Goal: Task Accomplishment & Management: Manage account settings

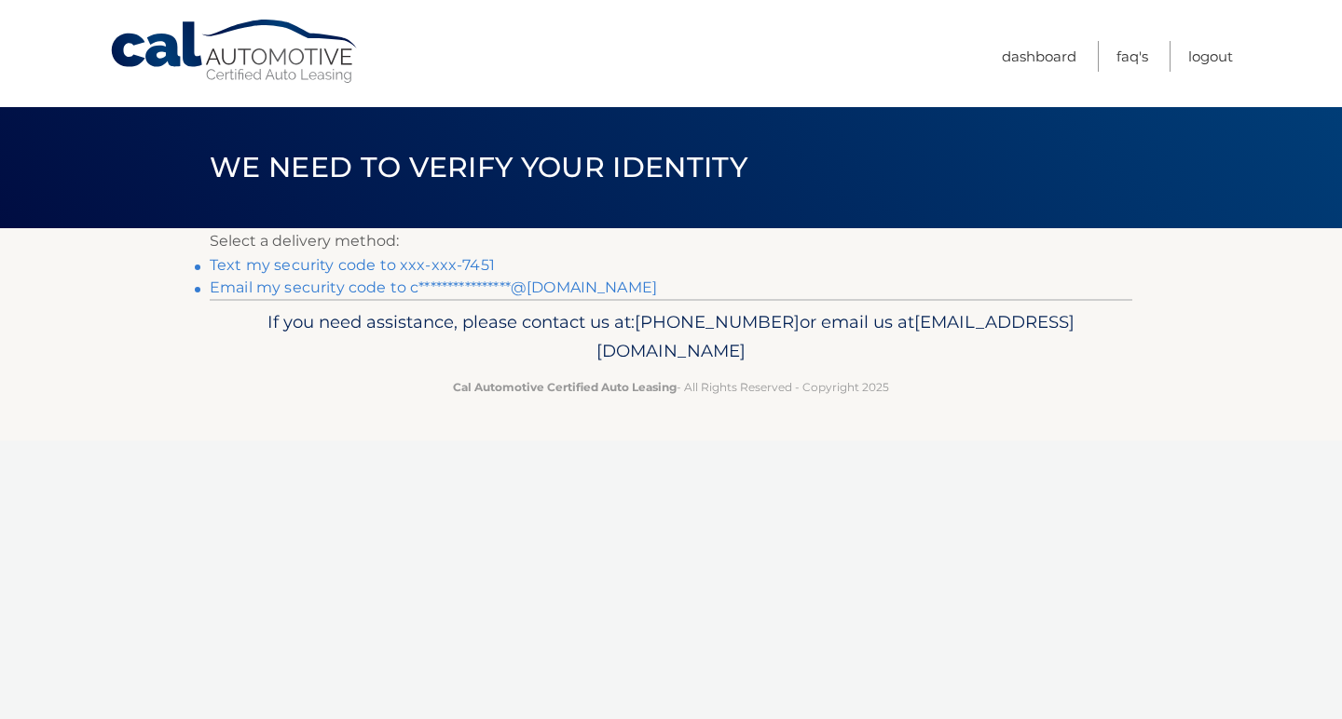
click at [399, 264] on link "Text my security code to xxx-xxx-7451" at bounding box center [352, 265] width 285 height 18
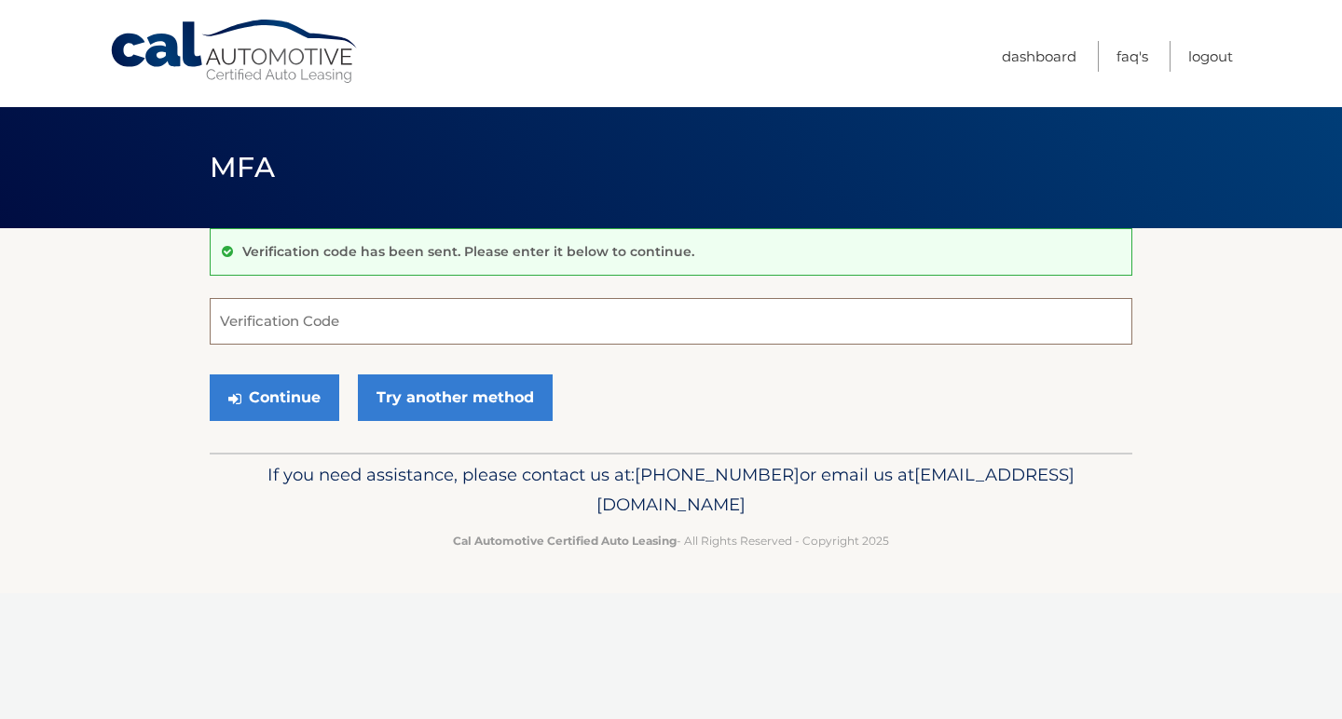
click at [382, 322] on input "Verification Code" at bounding box center [671, 321] width 922 height 47
type input "921438"
click at [274, 397] on button "Continue" at bounding box center [274, 398] width 129 height 47
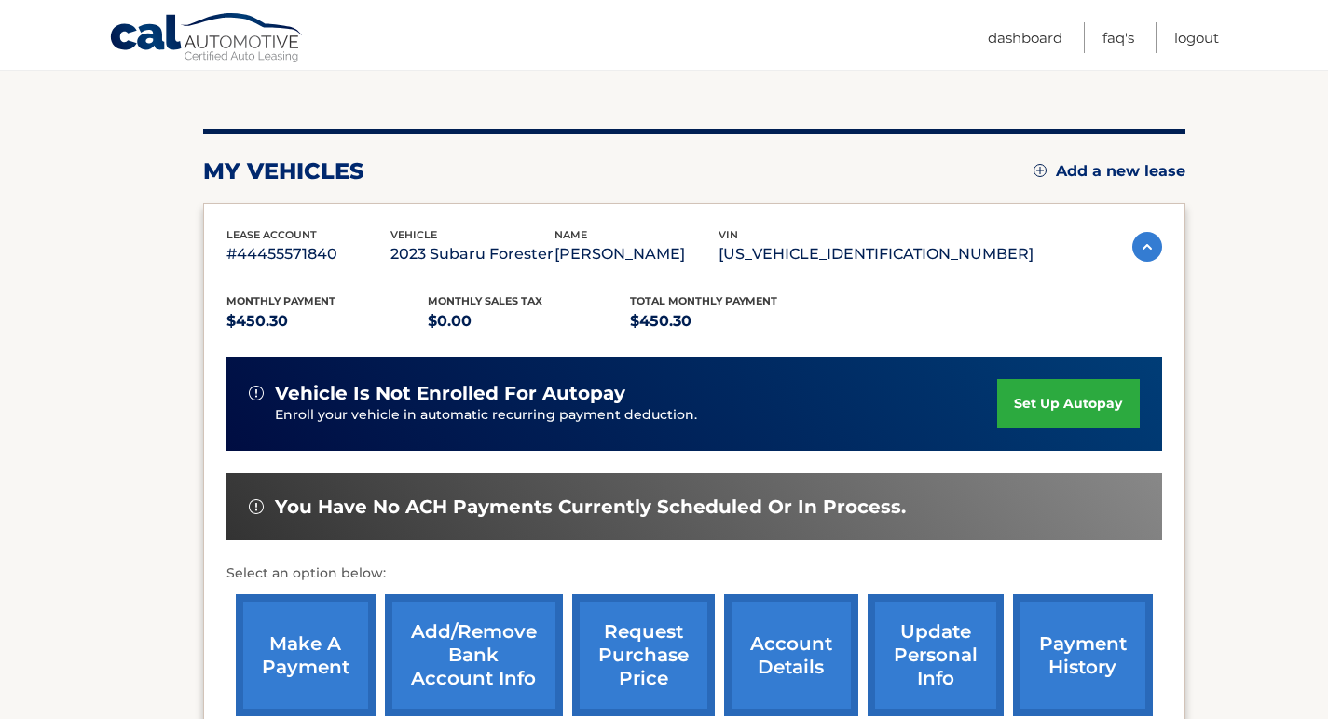
scroll to position [319, 0]
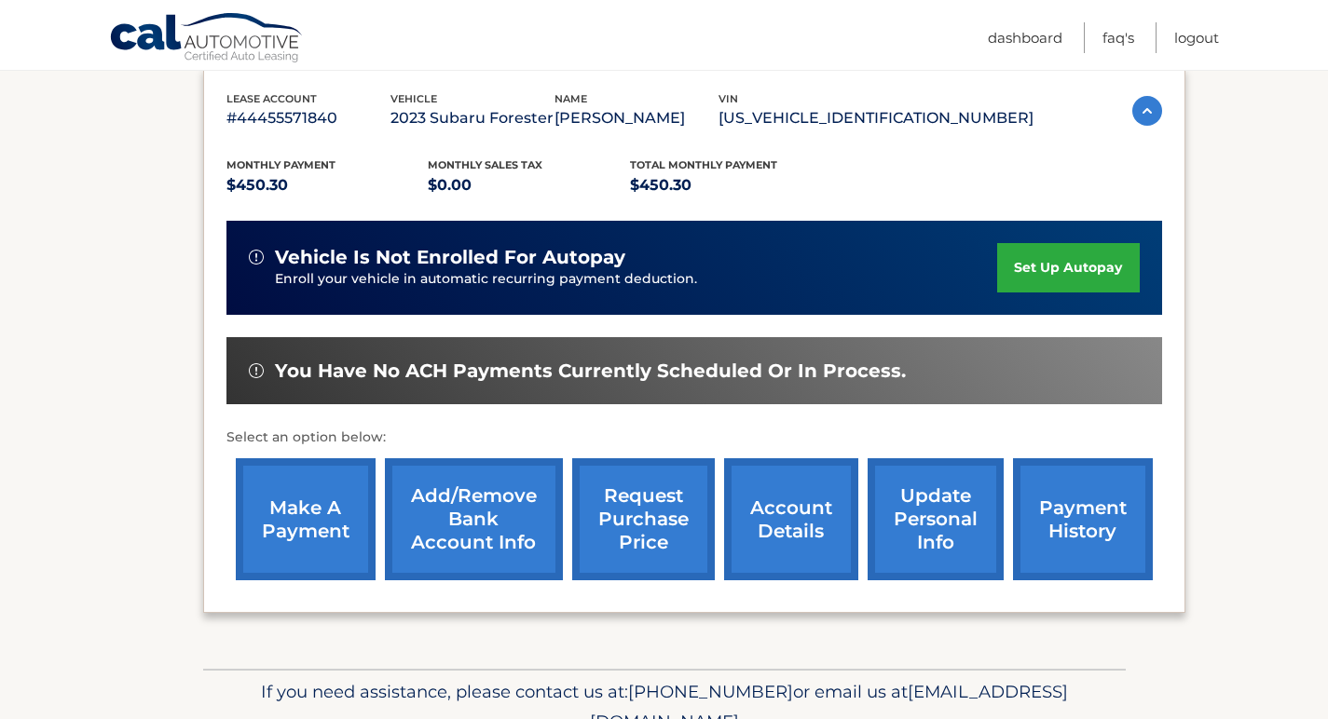
click at [1056, 517] on link "payment history" at bounding box center [1083, 519] width 140 height 122
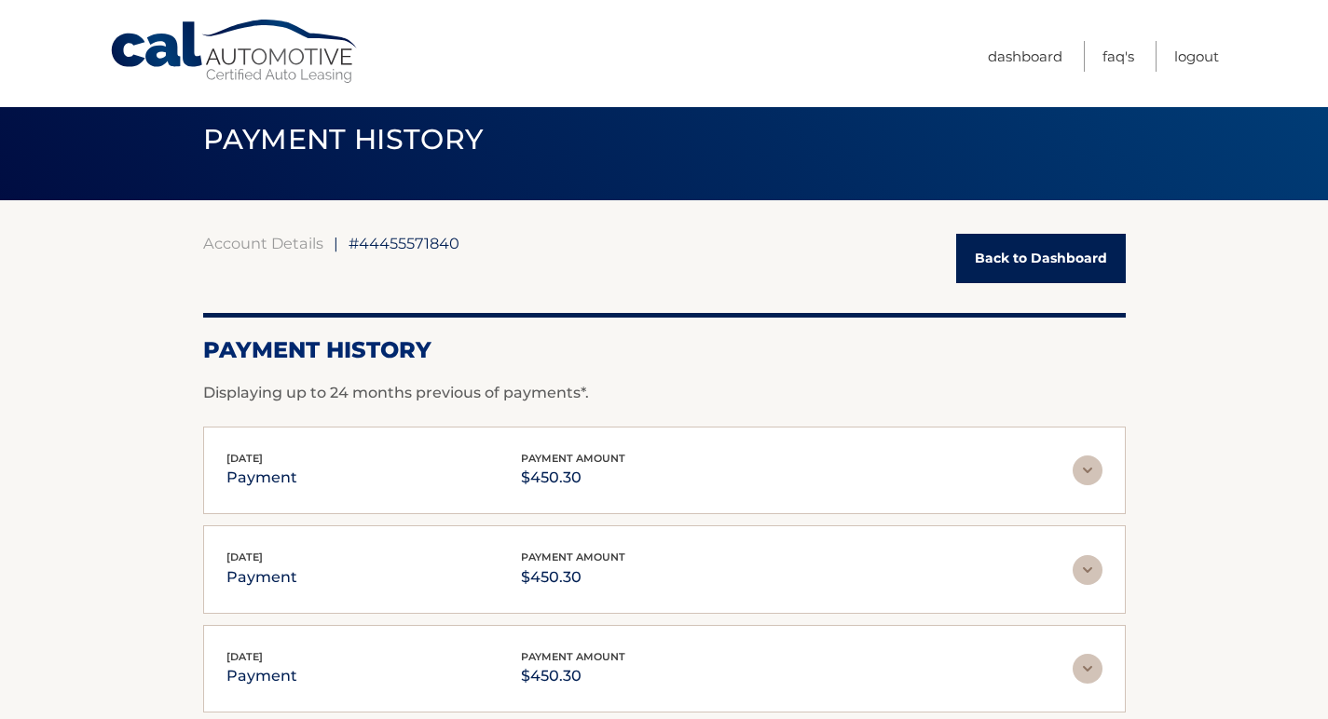
scroll to position [110, 0]
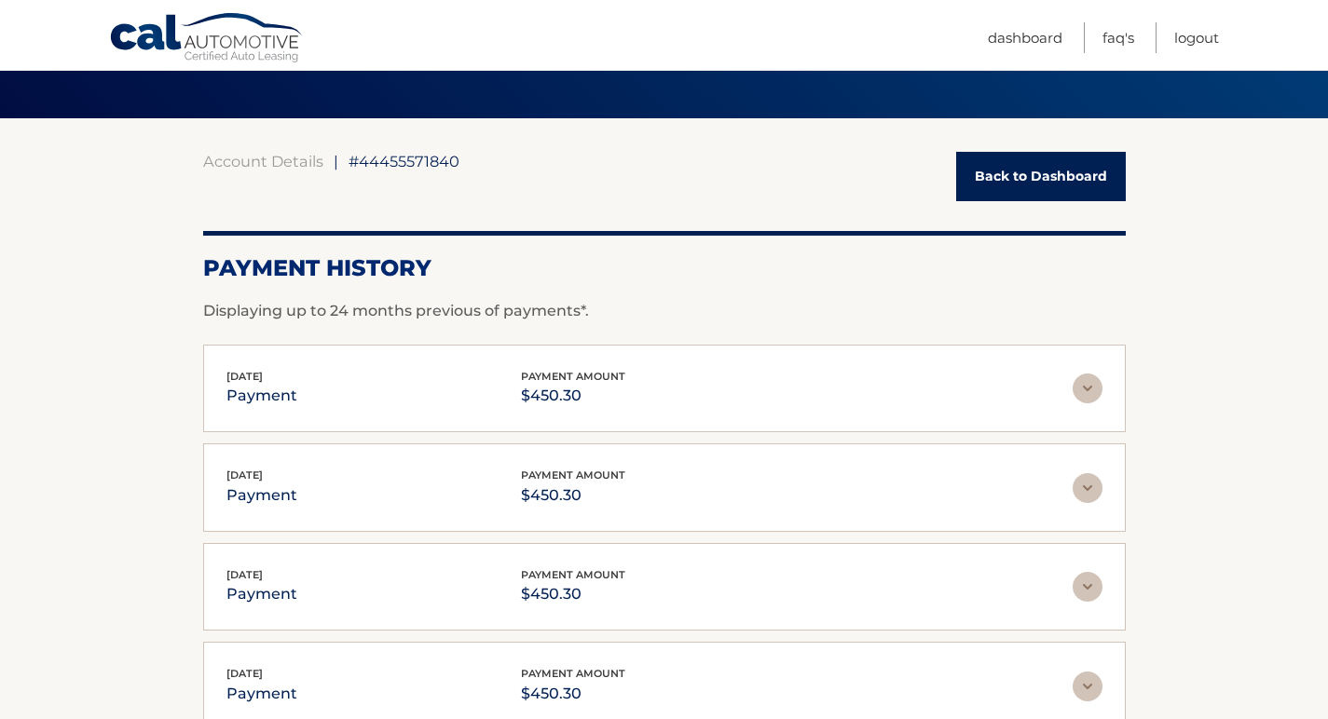
click at [1062, 173] on link "Back to Dashboard" at bounding box center [1041, 176] width 170 height 49
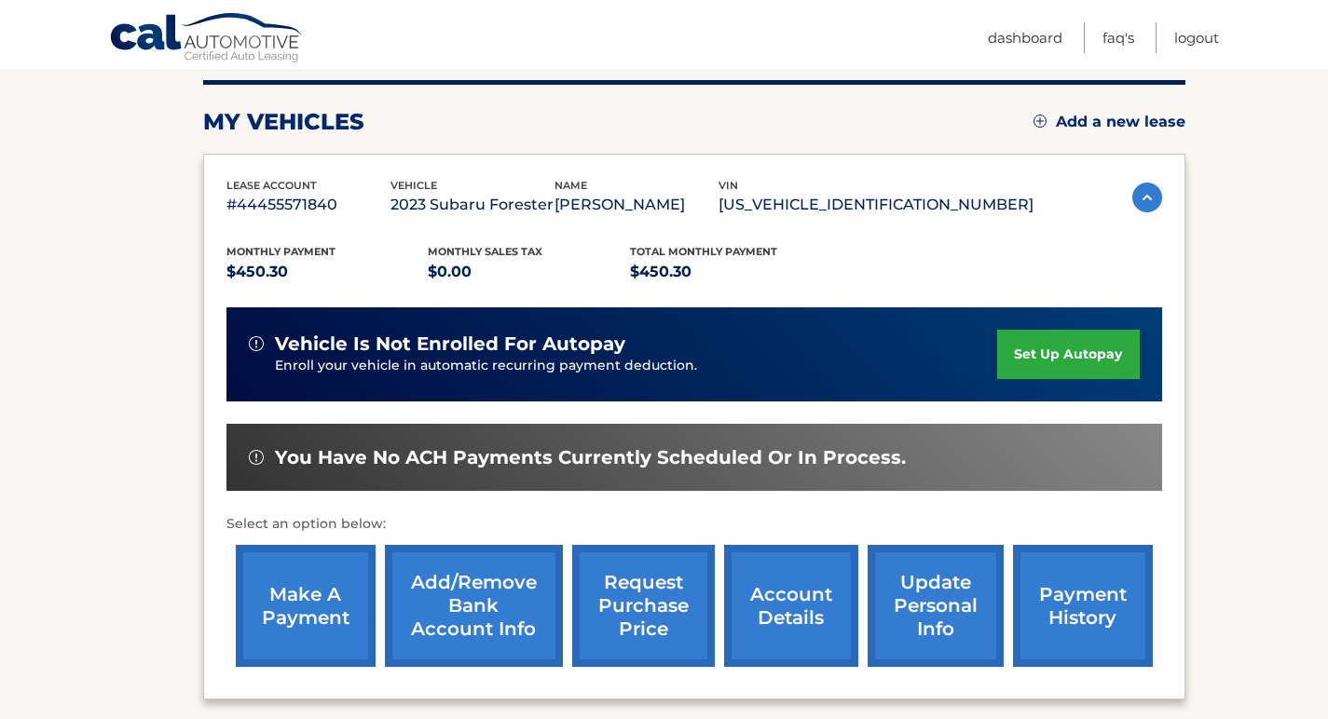
scroll to position [285, 0]
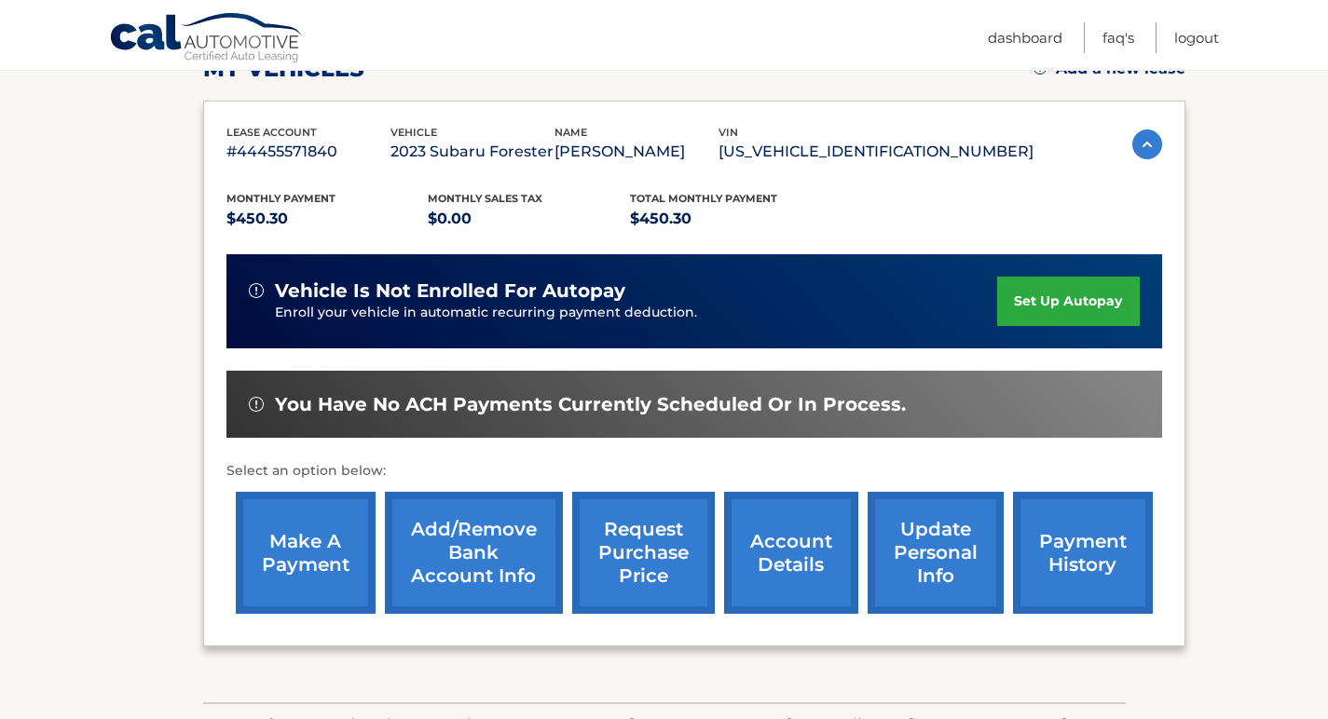
click at [1056, 297] on link "set up autopay" at bounding box center [1068, 301] width 142 height 49
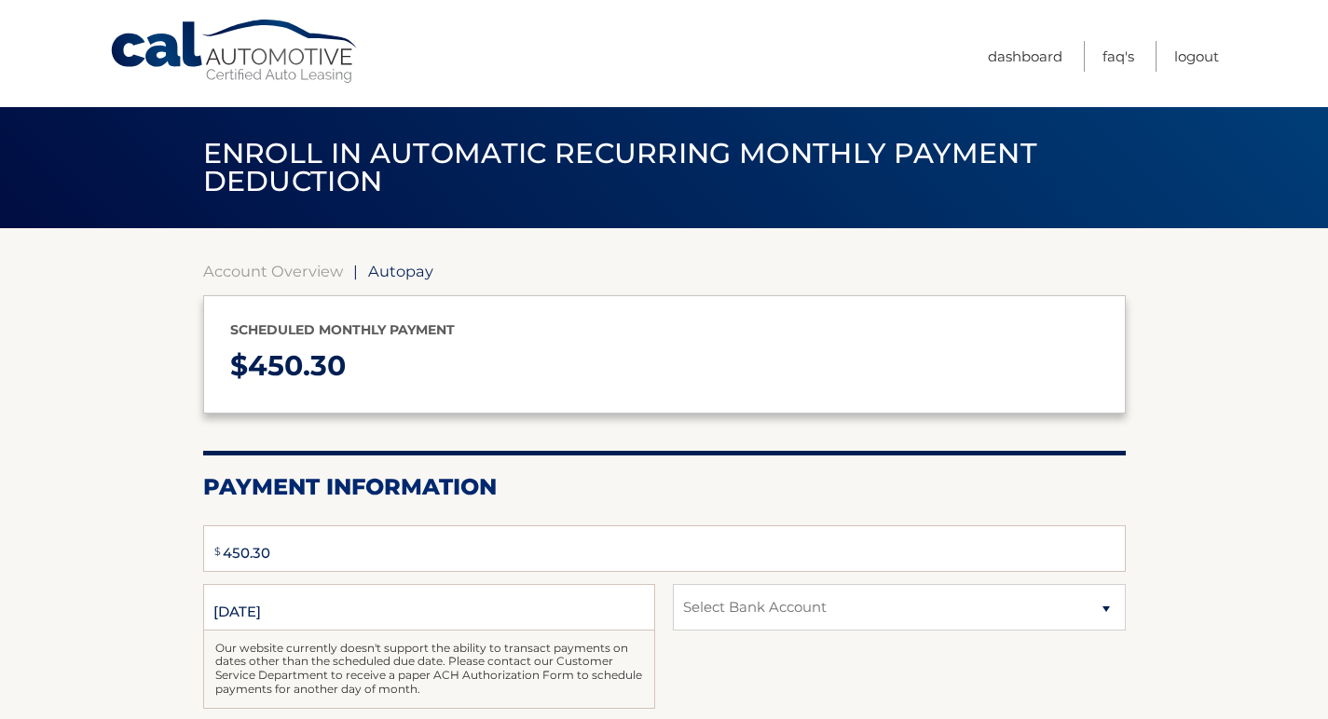
type input "450.3"
select select "OGZiZjYxNWEtMDEzNy00NGJhLThlNGEtYTllOWQ3MWIwYjZl"
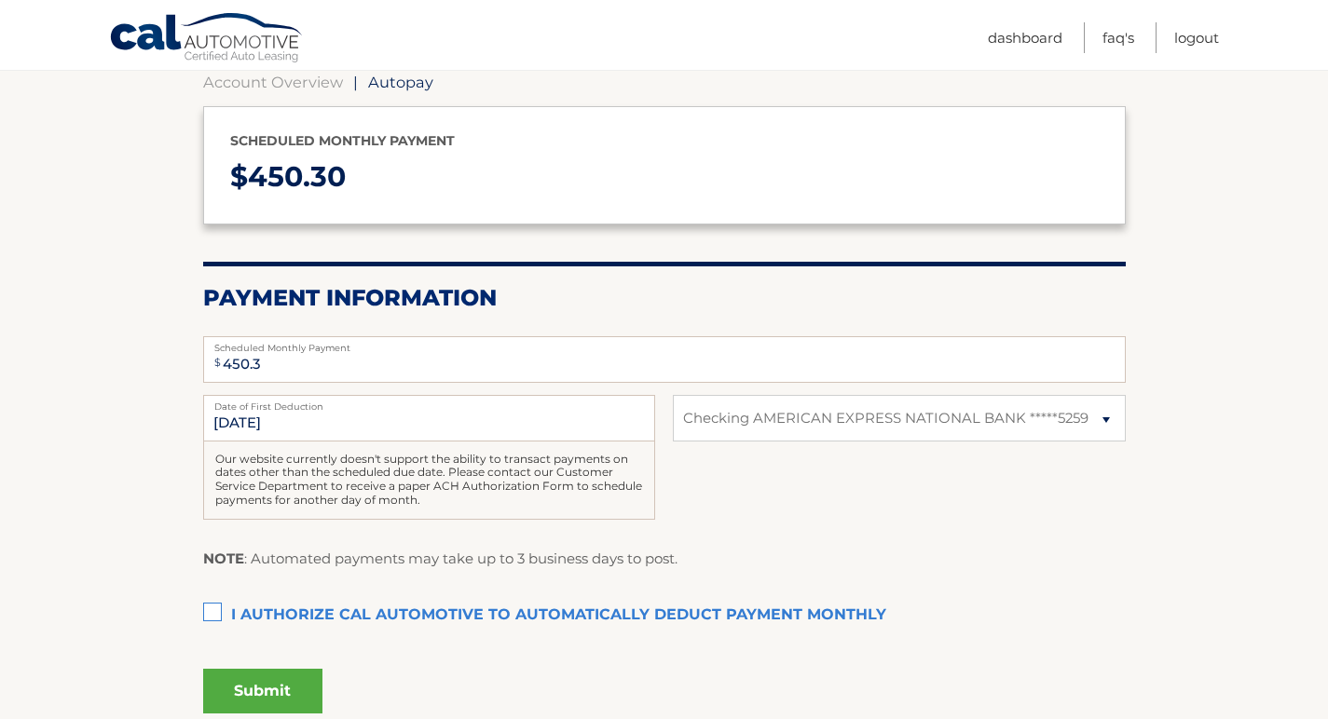
scroll to position [211, 0]
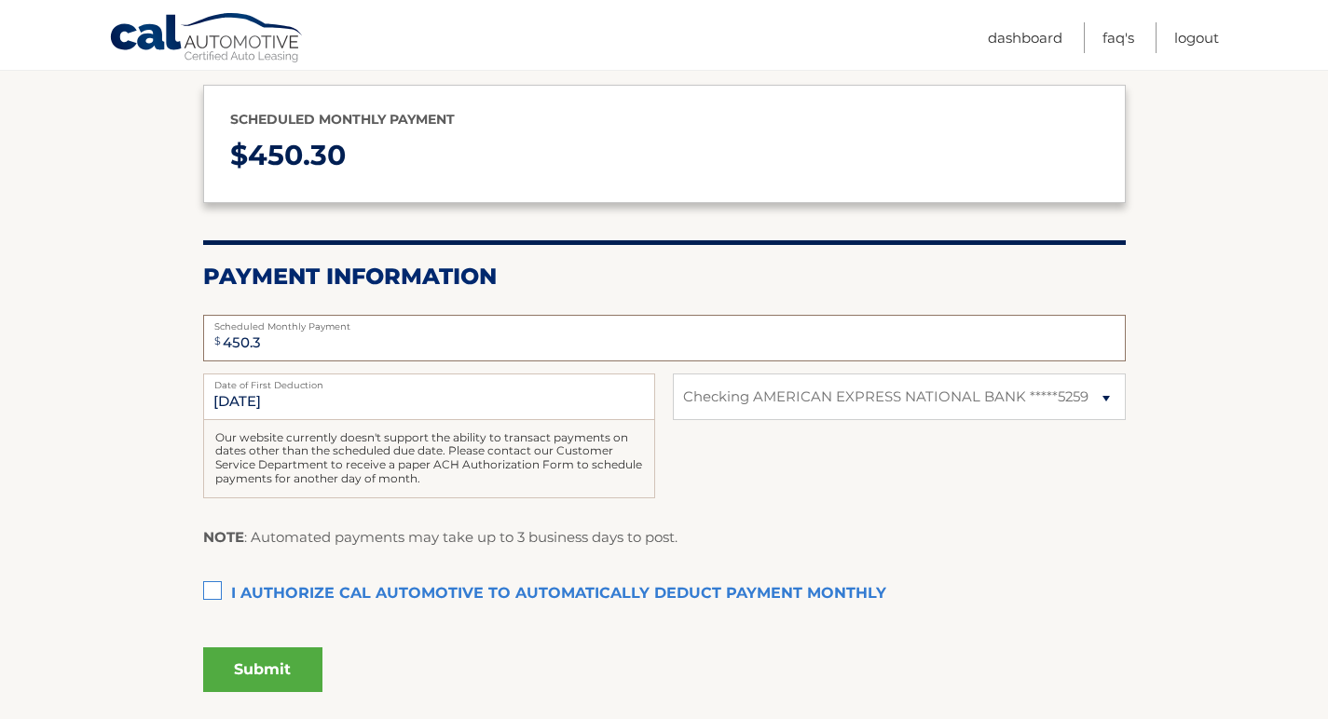
click at [295, 342] on input "450.3" at bounding box center [664, 338] width 922 height 47
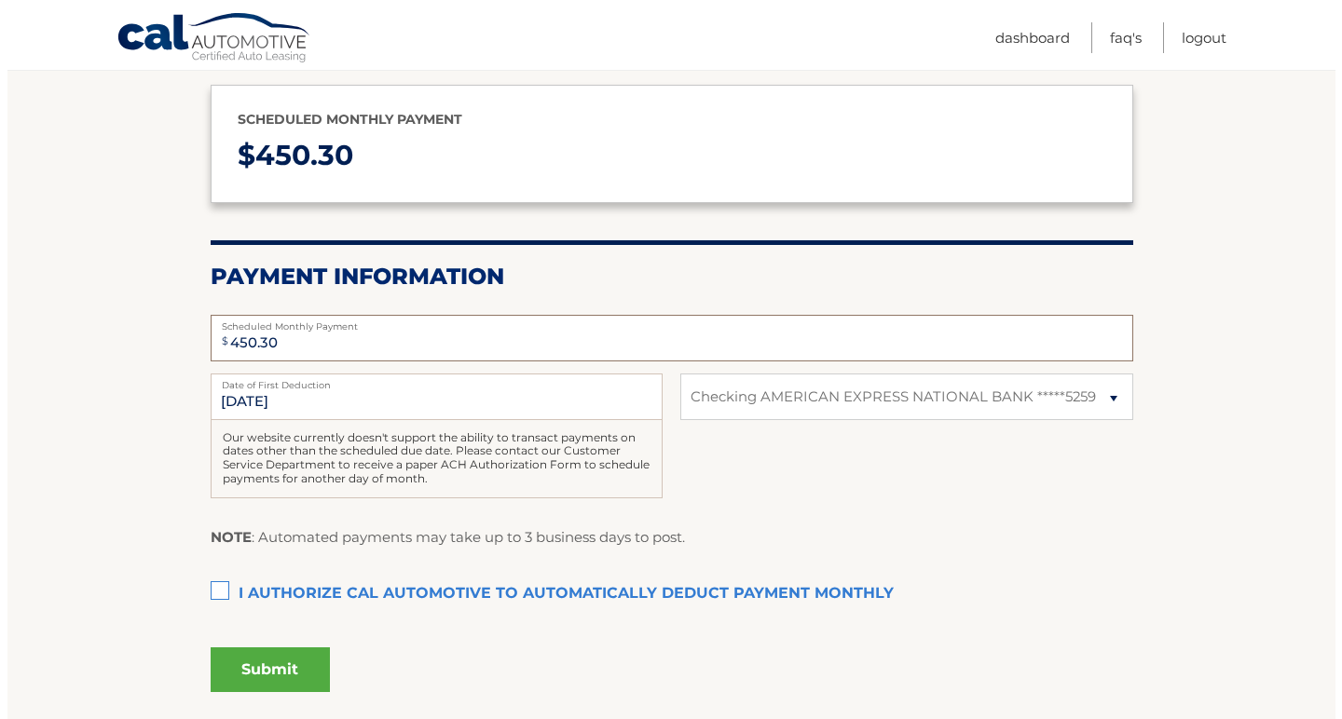
scroll to position [315, 0]
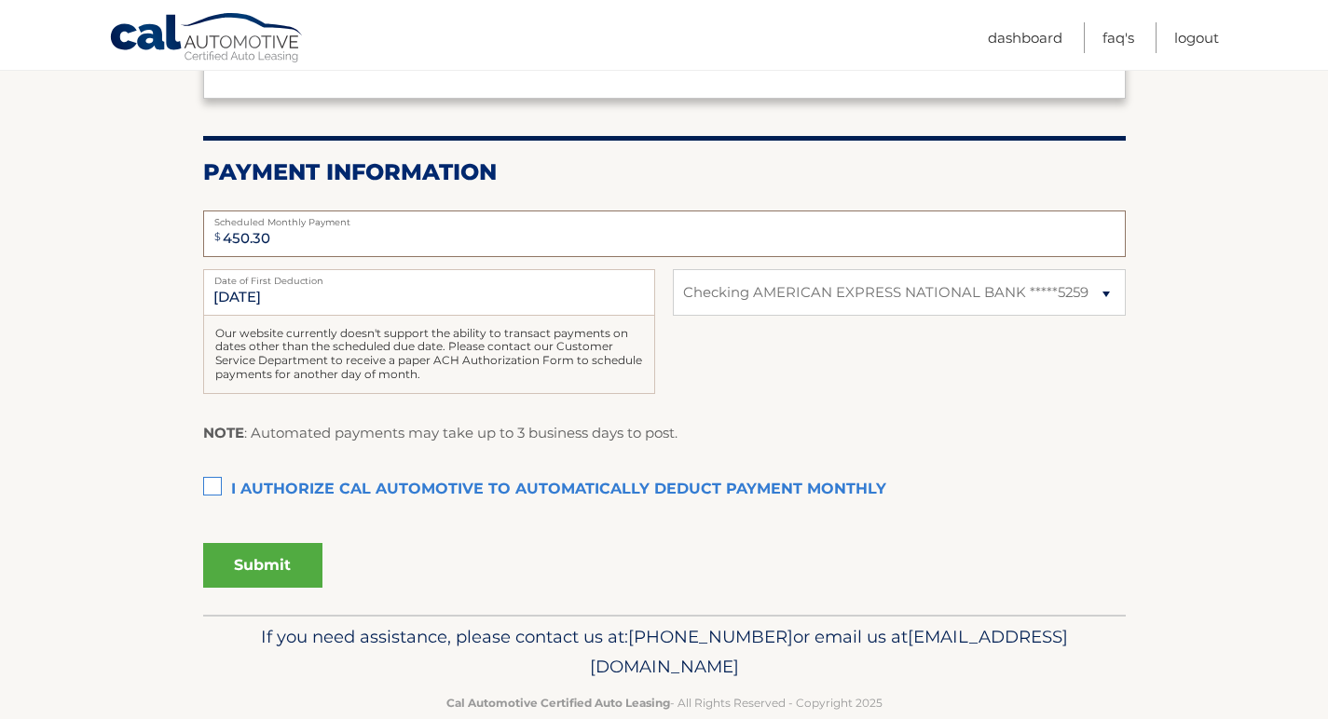
type input "450.30"
click at [211, 480] on label "I authorize cal automotive to automatically deduct payment monthly This checkbo…" at bounding box center [664, 489] width 922 height 37
click at [0, 0] on input "I authorize cal automotive to automatically deduct payment monthly This checkbo…" at bounding box center [0, 0] width 0 height 0
click at [258, 555] on button "Submit" at bounding box center [262, 565] width 119 height 45
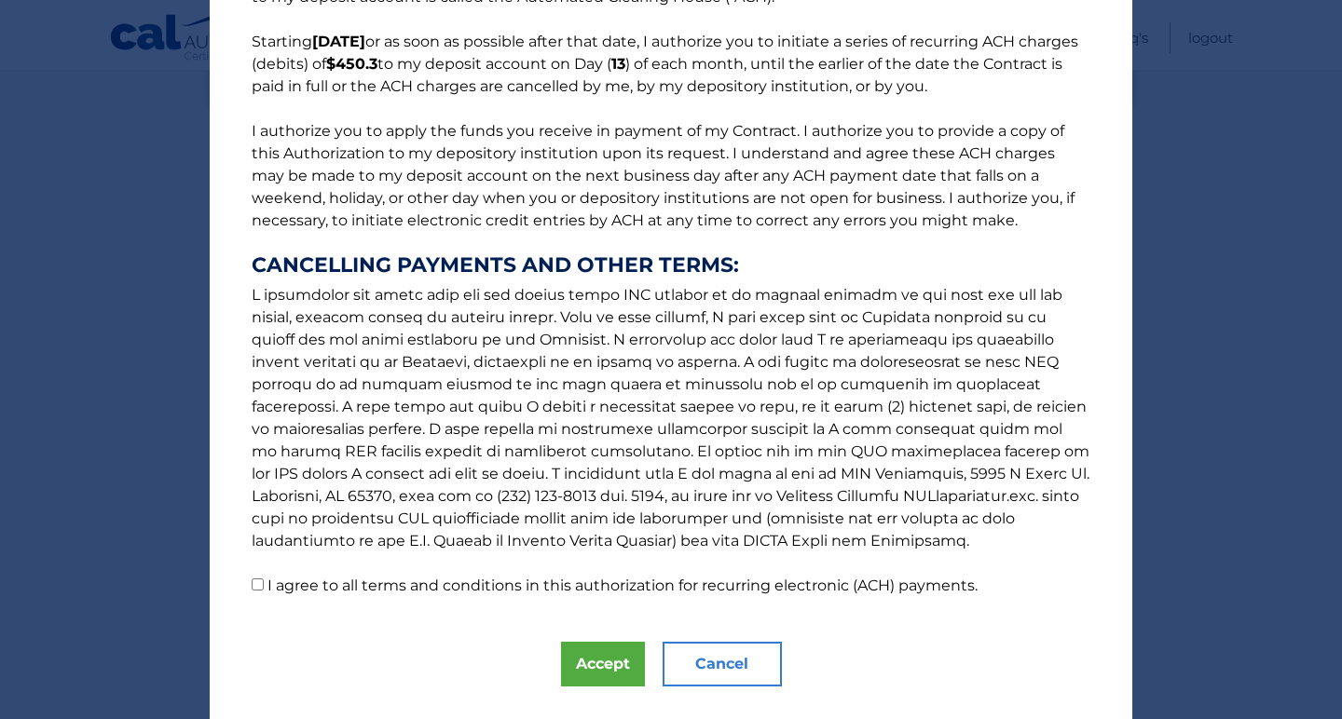
scroll to position [184, 0]
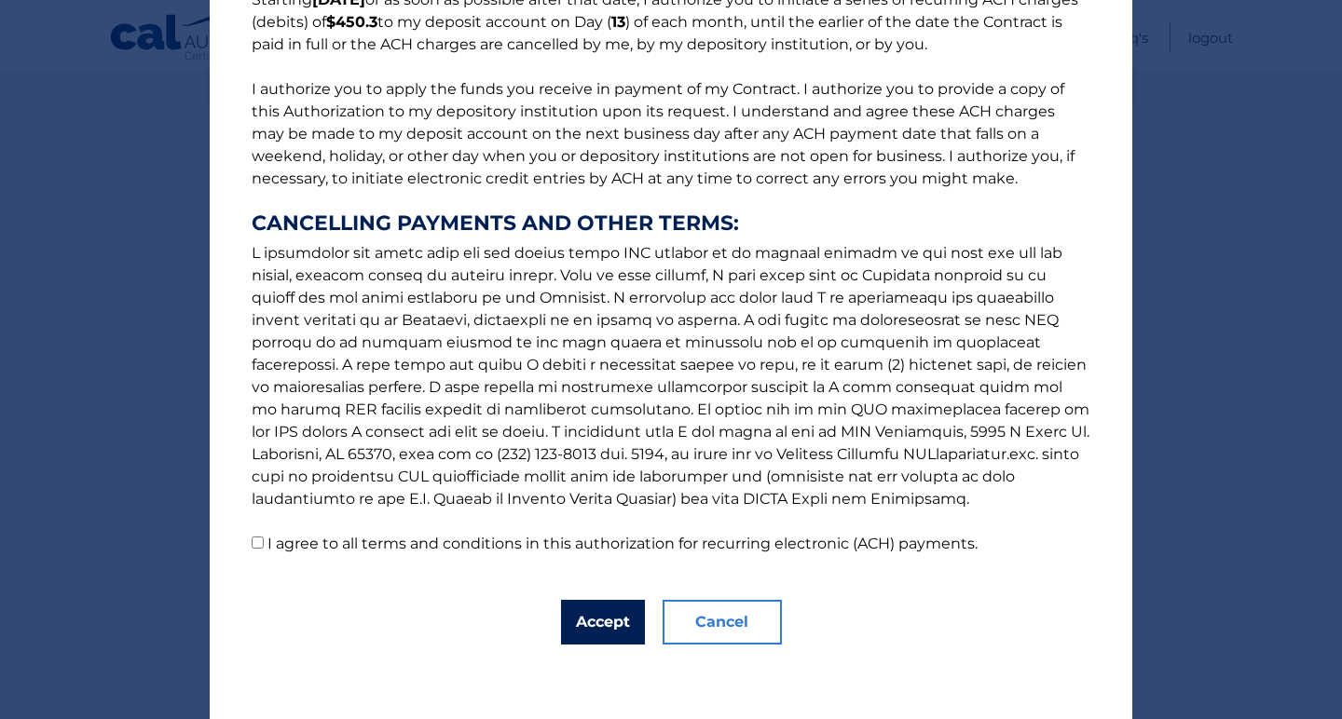
click at [593, 620] on button "Accept" at bounding box center [603, 622] width 84 height 45
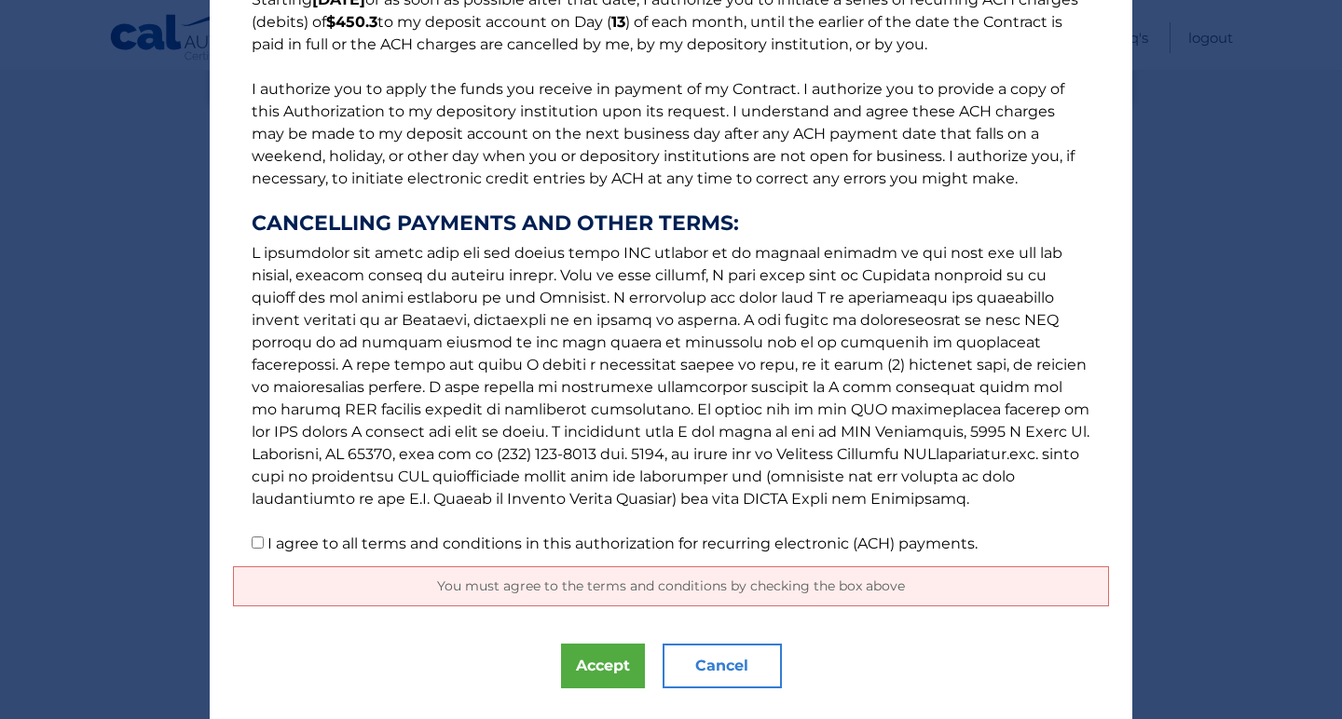
click at [337, 552] on label "I agree to all terms and conditions in this authorization for recurring electro…" at bounding box center [622, 544] width 710 height 18
click at [264, 549] on input "I agree to all terms and conditions in this authorization for recurring electro…" at bounding box center [258, 543] width 12 height 12
checkbox input "true"
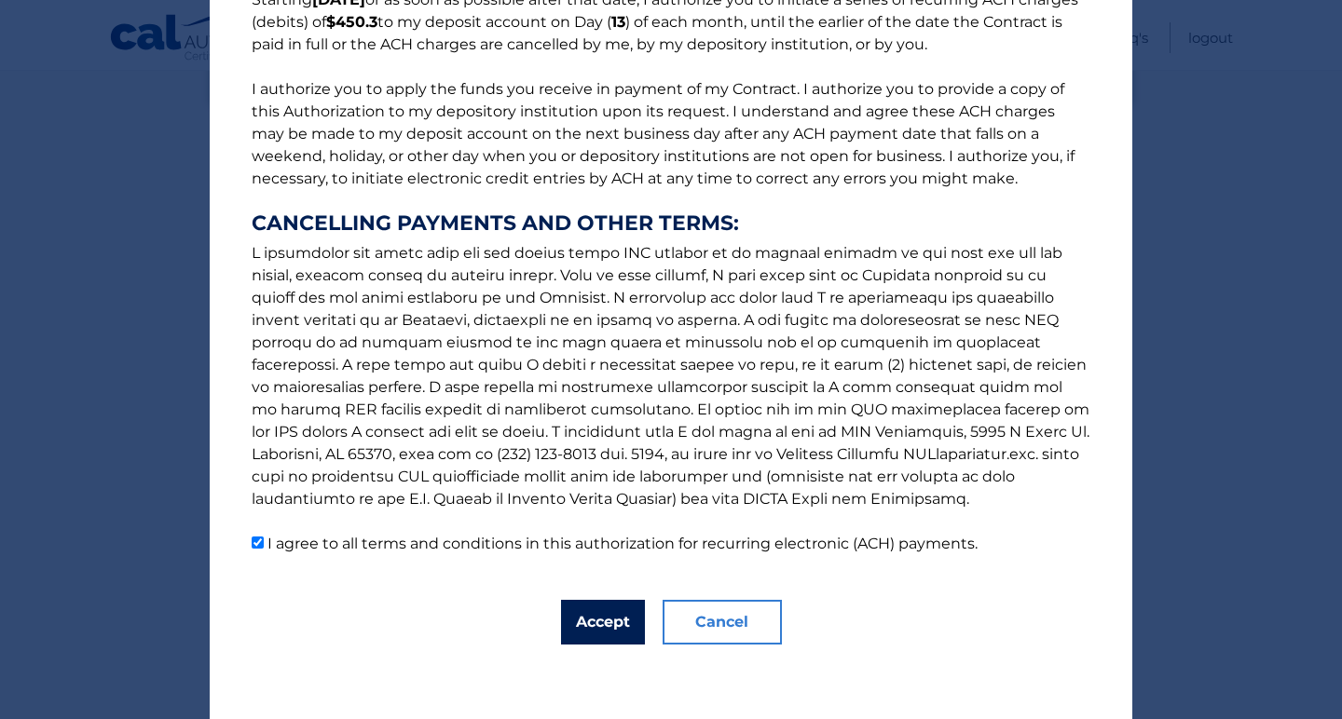
click at [611, 629] on button "Accept" at bounding box center [603, 622] width 84 height 45
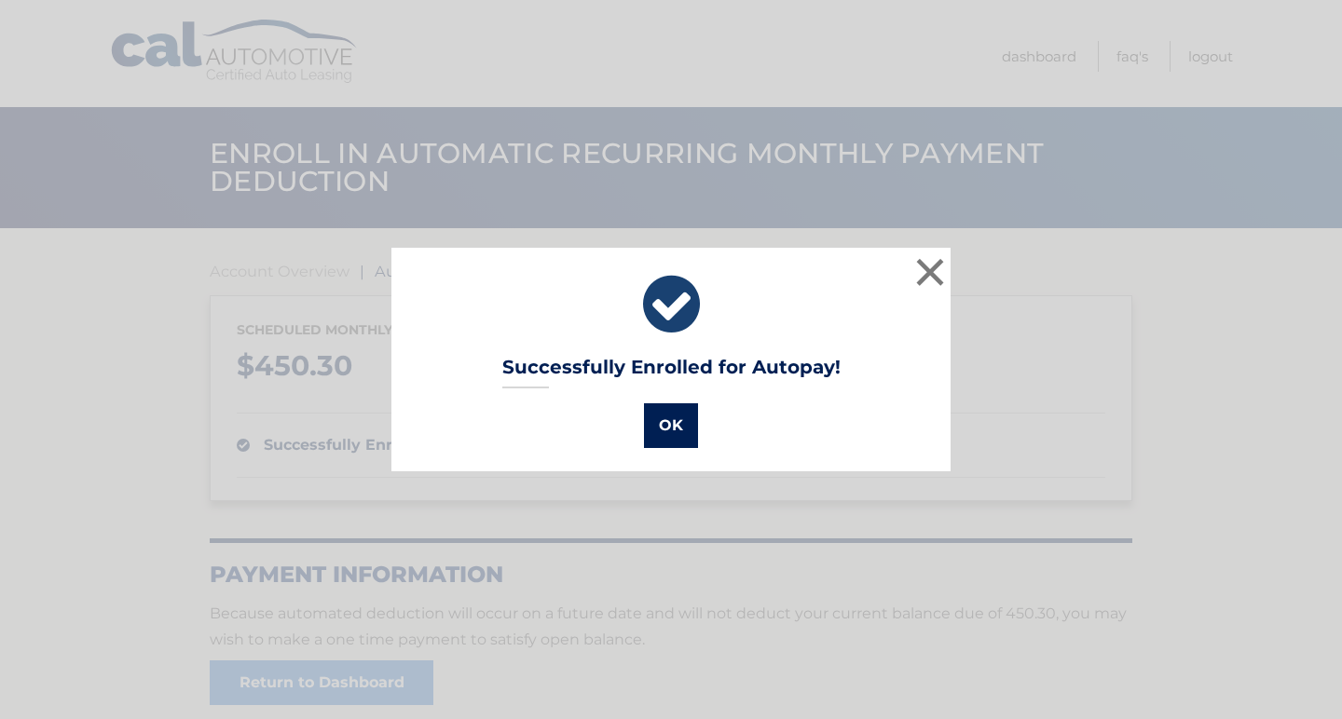
click at [652, 429] on button "OK" at bounding box center [671, 425] width 54 height 45
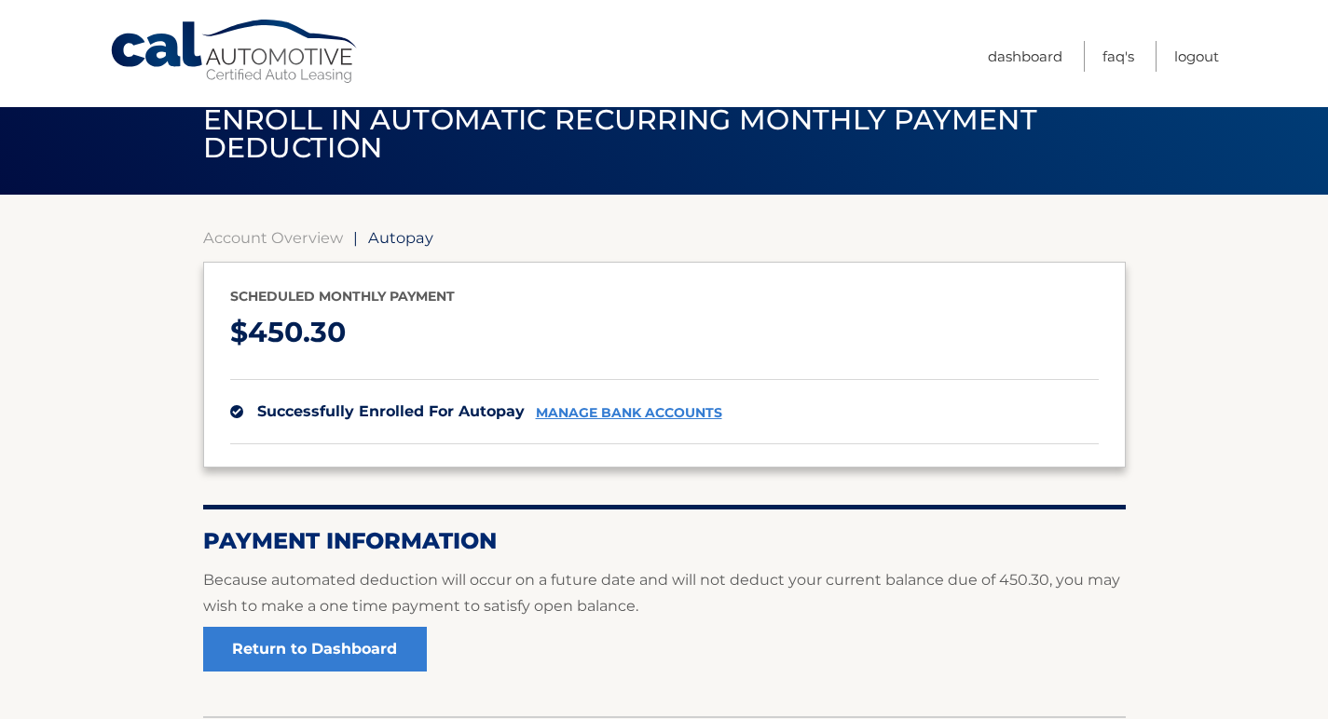
scroll to position [116, 0]
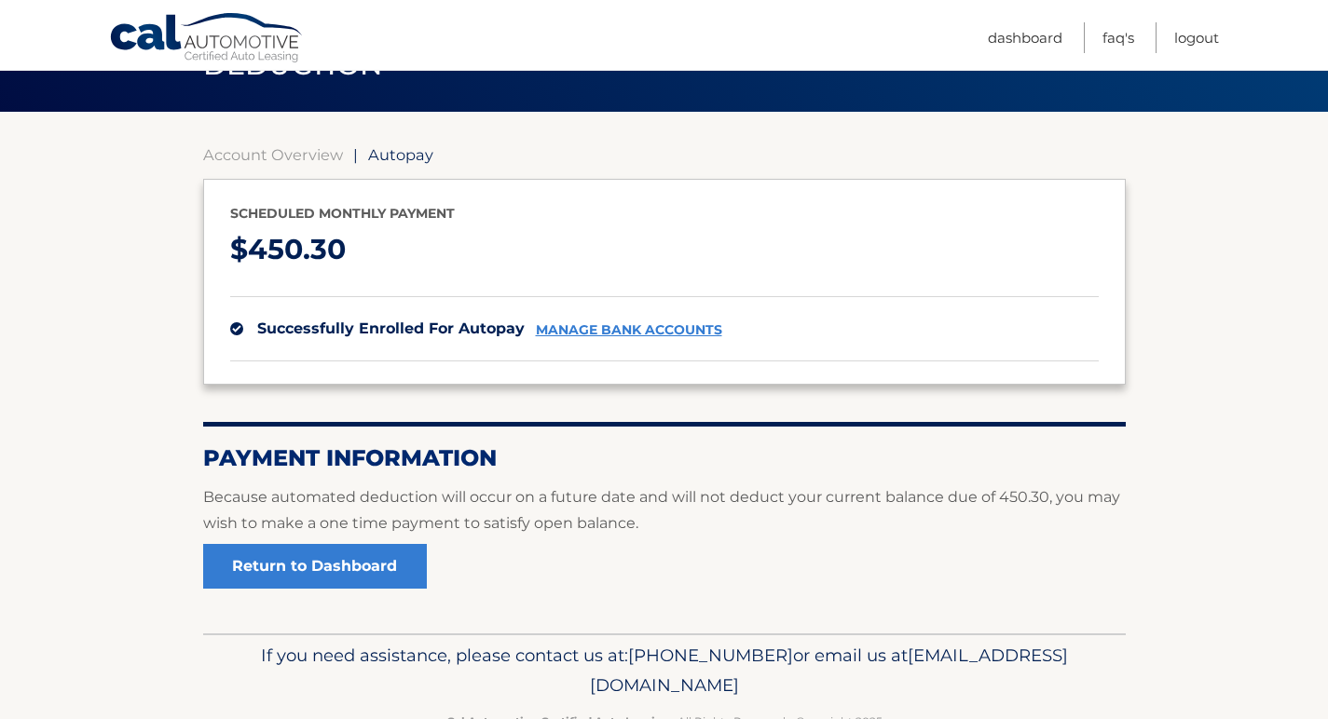
click at [600, 330] on link "manage bank accounts" at bounding box center [629, 330] width 186 height 16
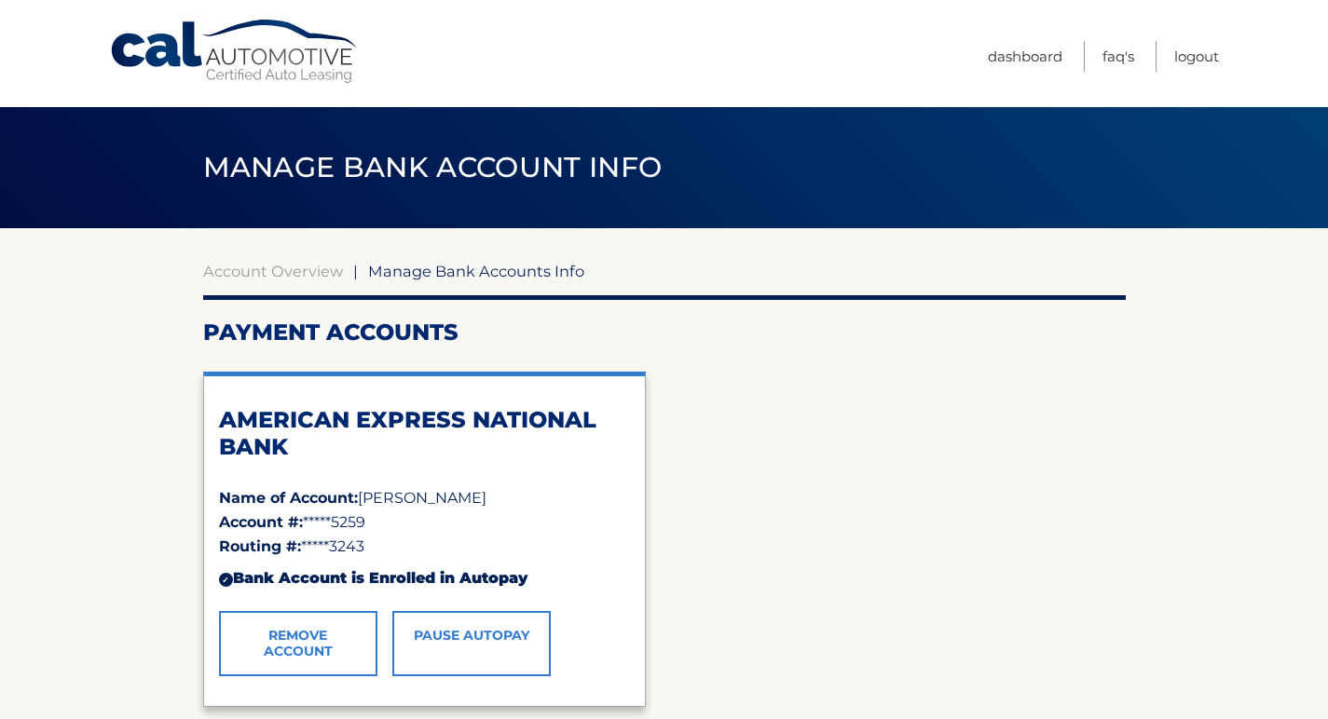
click at [268, 50] on link "Cal Automotive" at bounding box center [235, 52] width 252 height 66
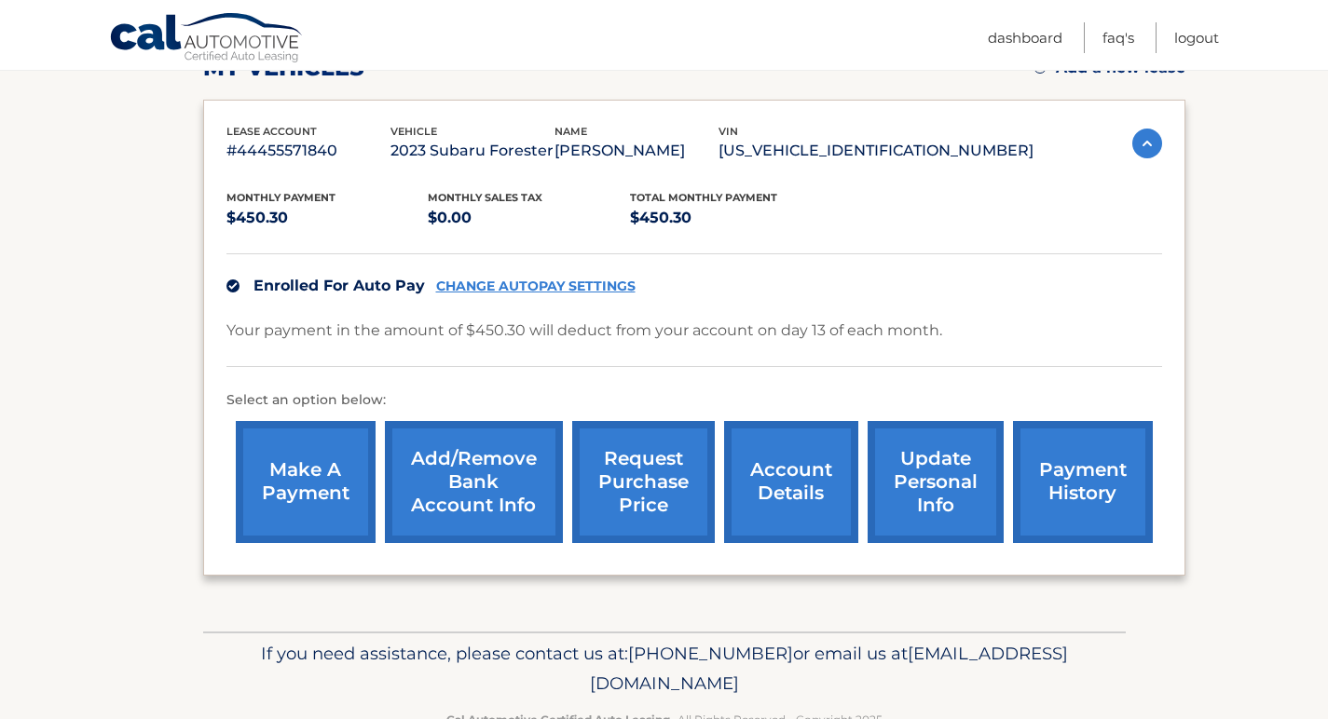
scroll to position [251, 0]
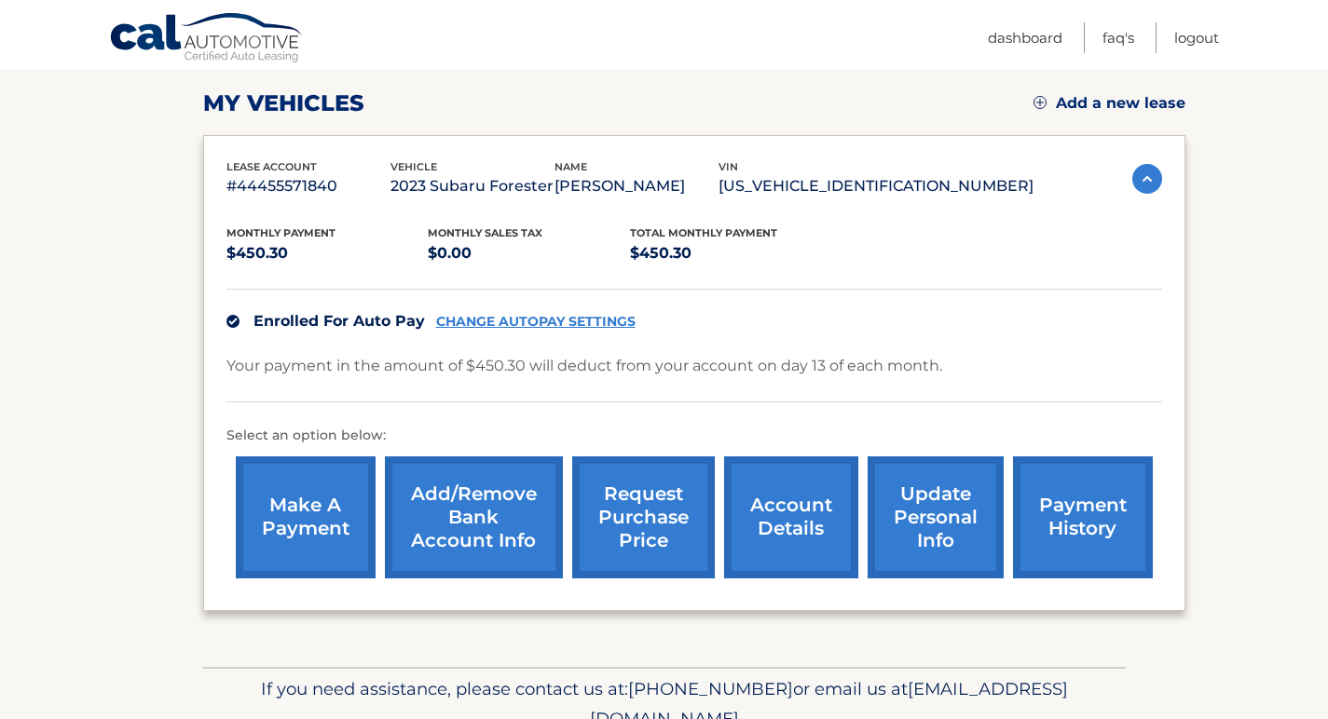
click at [788, 515] on link "account details" at bounding box center [791, 517] width 134 height 122
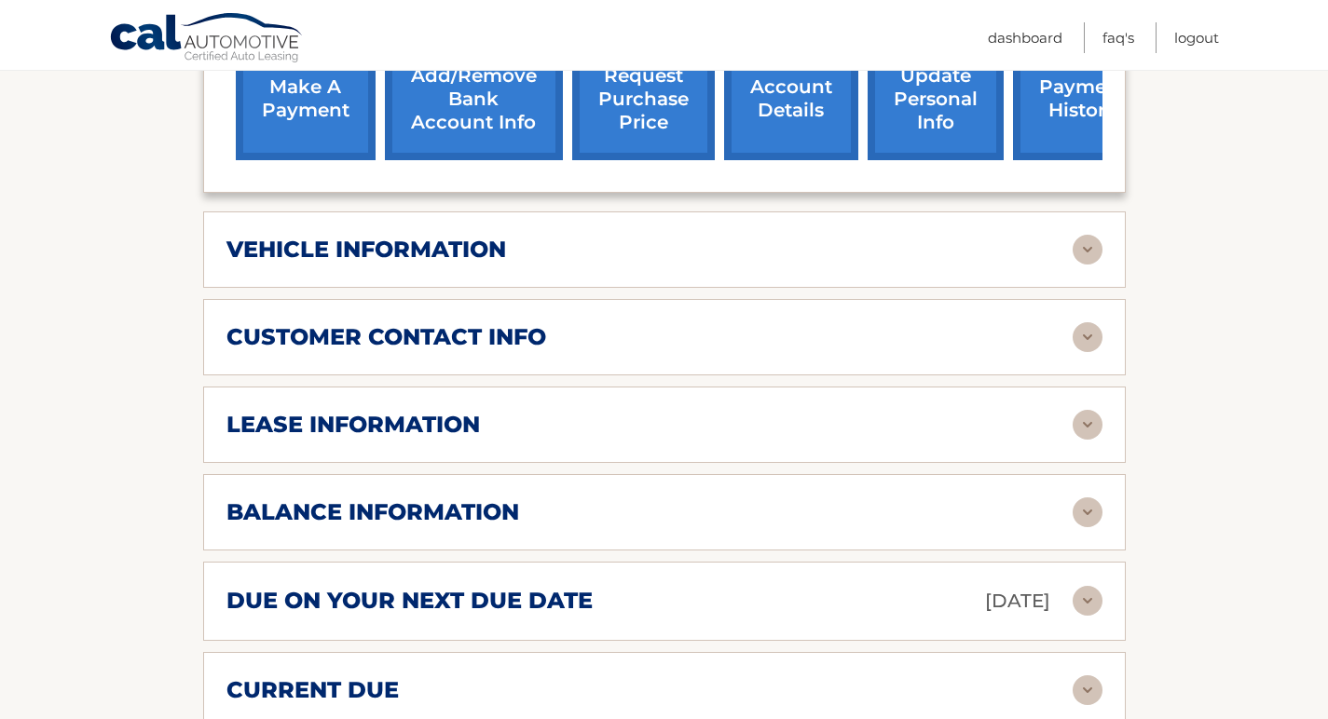
scroll to position [821, 0]
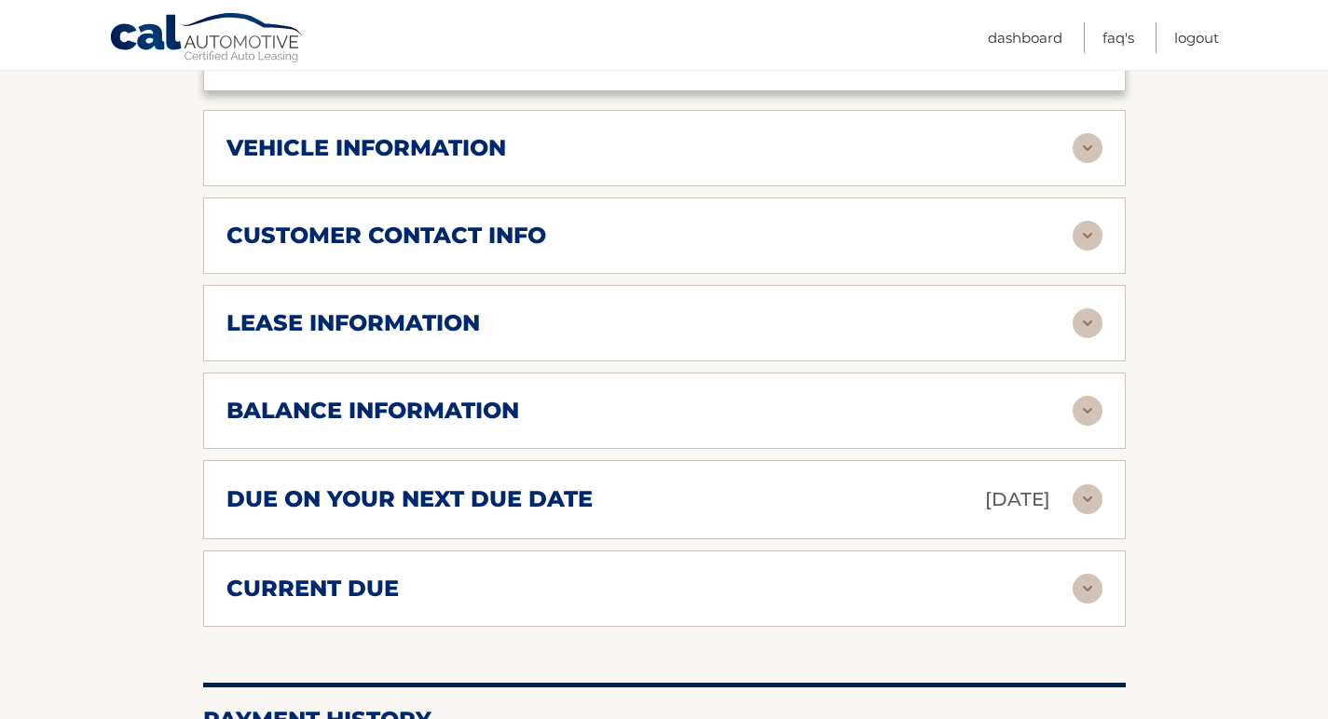
click at [1087, 396] on img at bounding box center [1087, 411] width 30 height 30
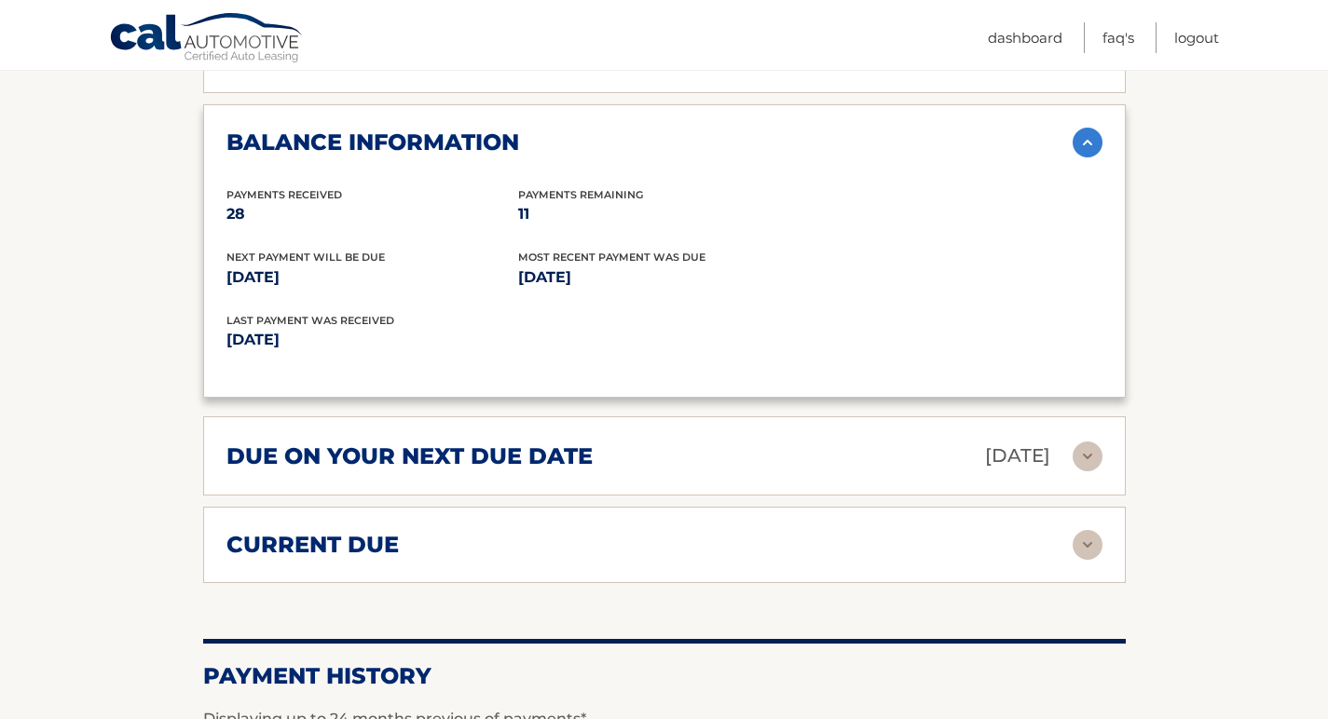
scroll to position [1162, 0]
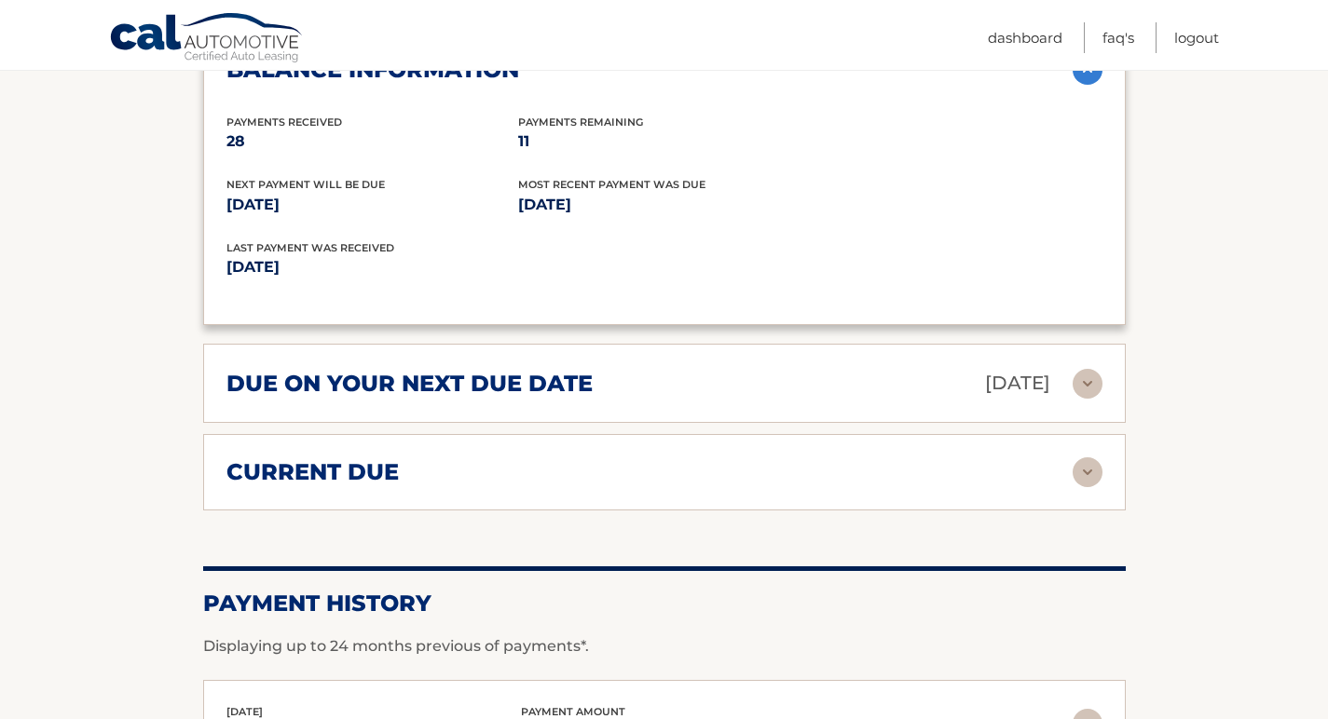
click at [1069, 367] on div "due on your next due date [DATE]" at bounding box center [649, 383] width 846 height 33
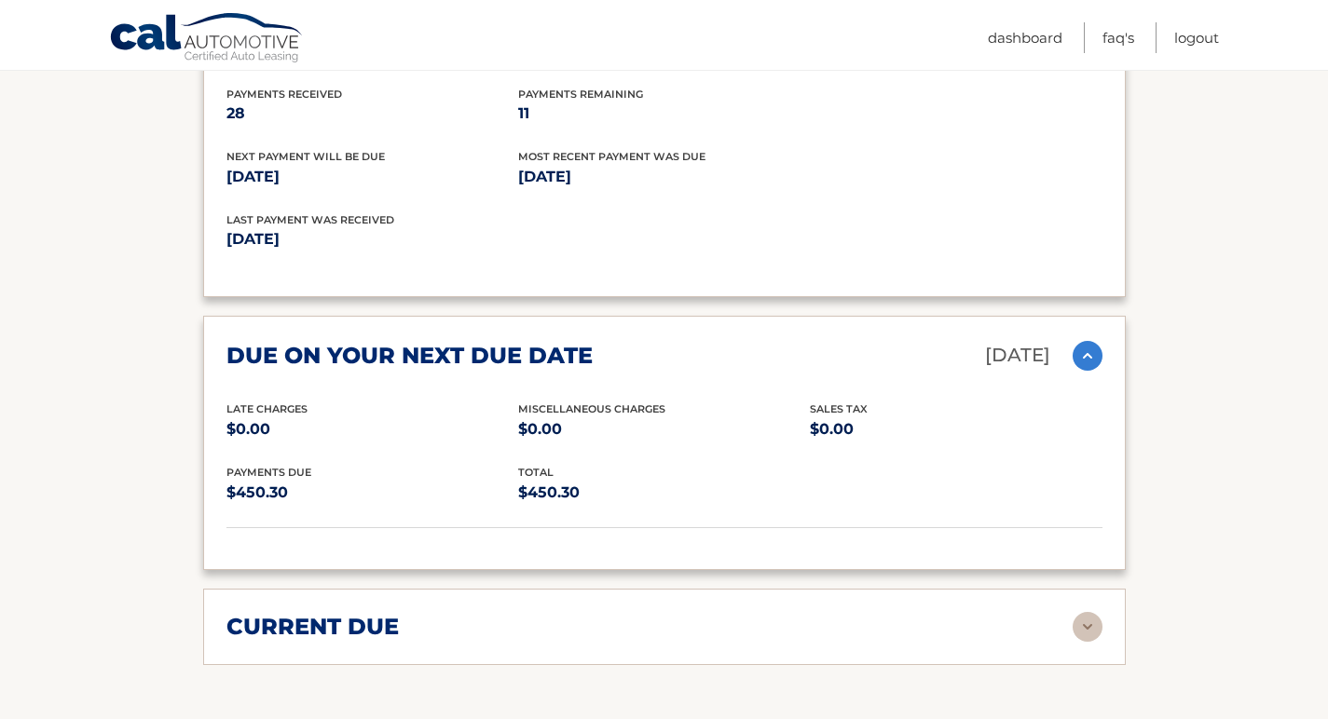
scroll to position [1265, 0]
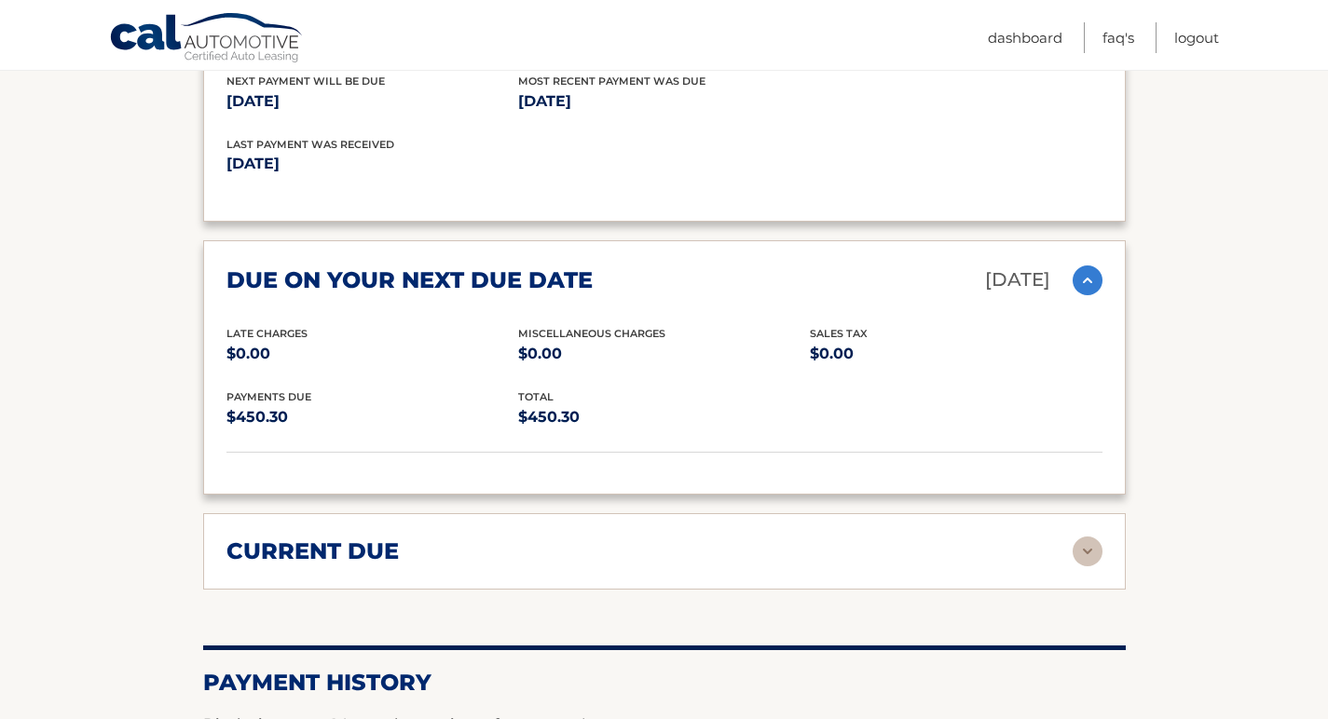
click at [1096, 537] on img at bounding box center [1087, 552] width 30 height 30
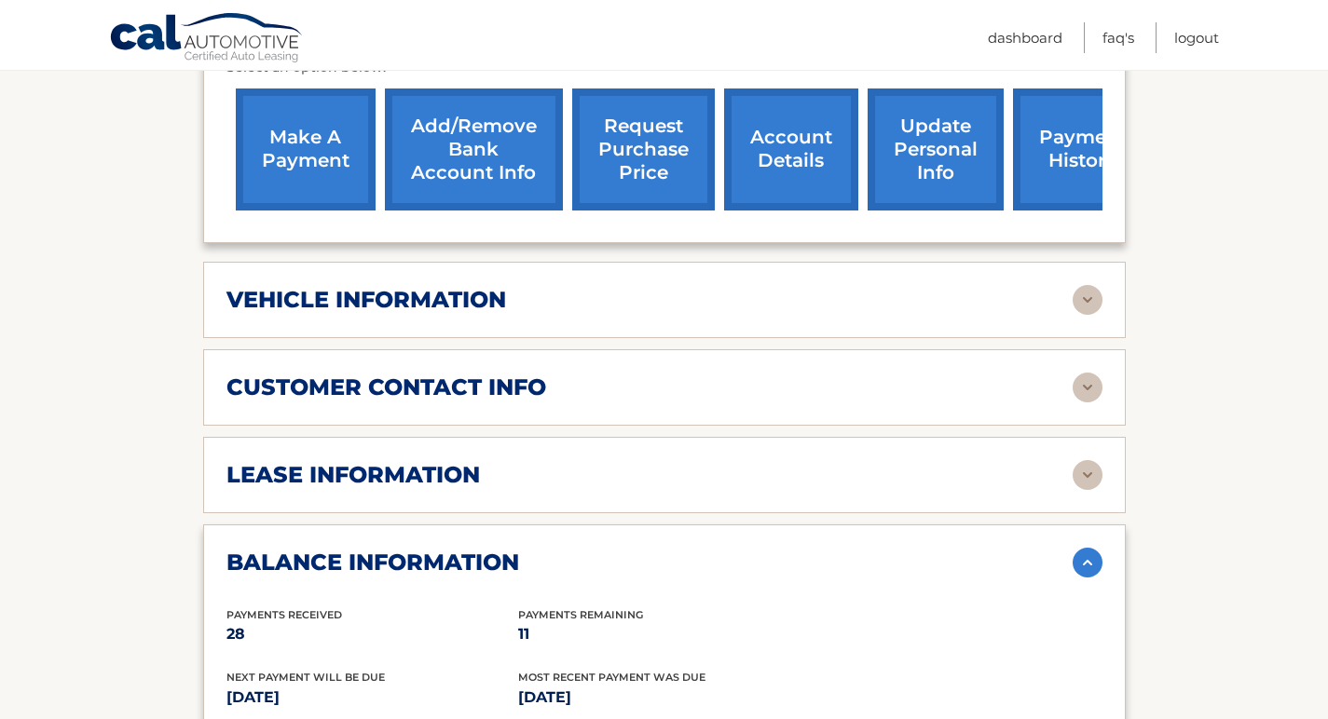
scroll to position [305, 0]
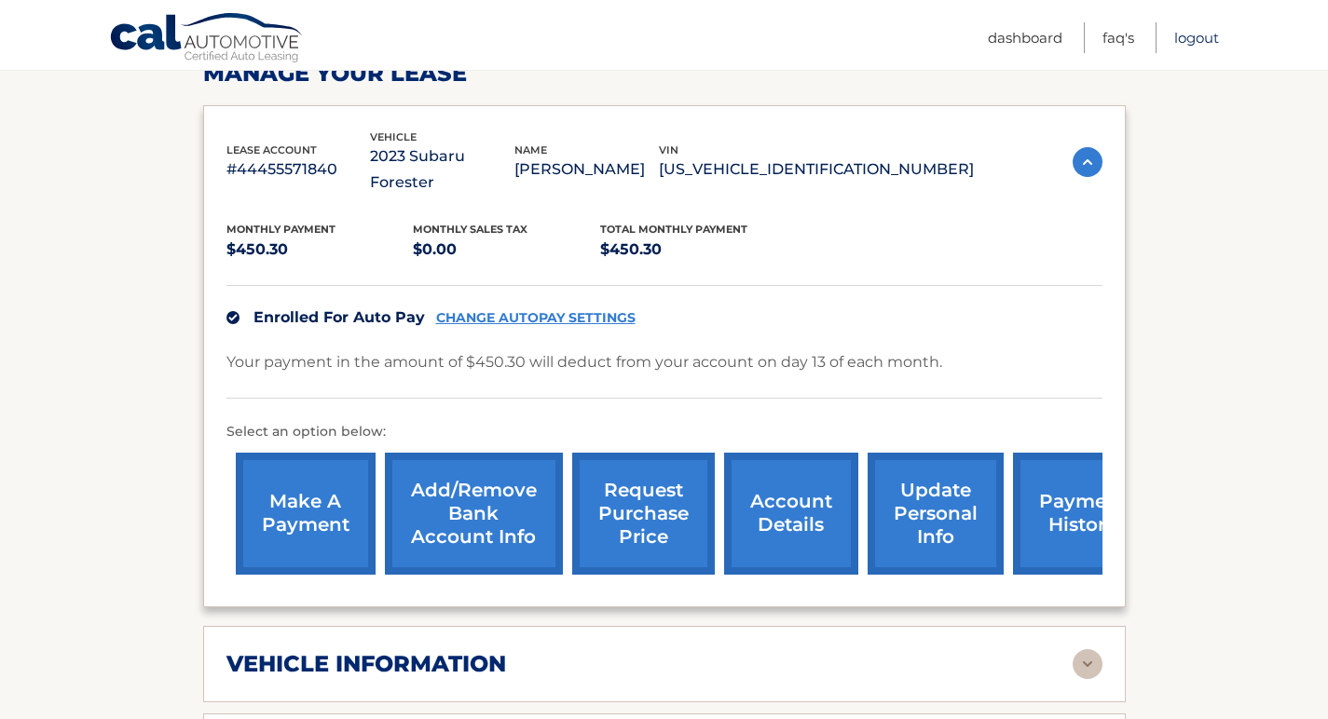
click at [1197, 40] on link "Logout" at bounding box center [1196, 37] width 45 height 31
